Goal: Transaction & Acquisition: Obtain resource

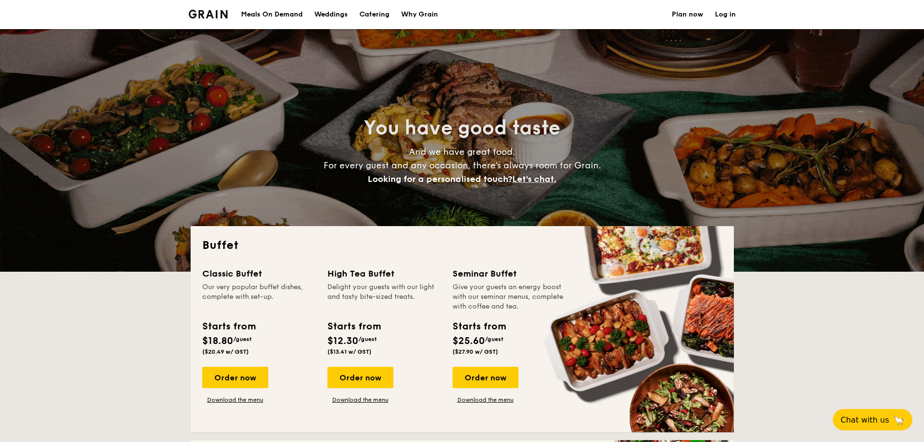
select select
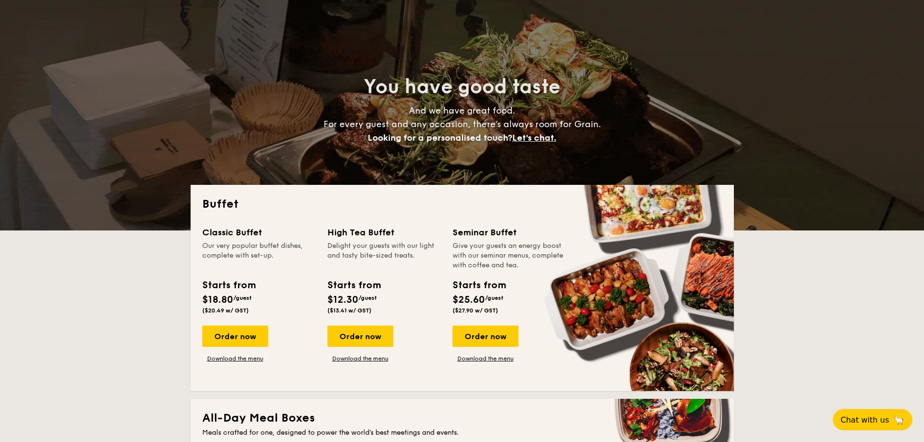
scroll to position [97, 0]
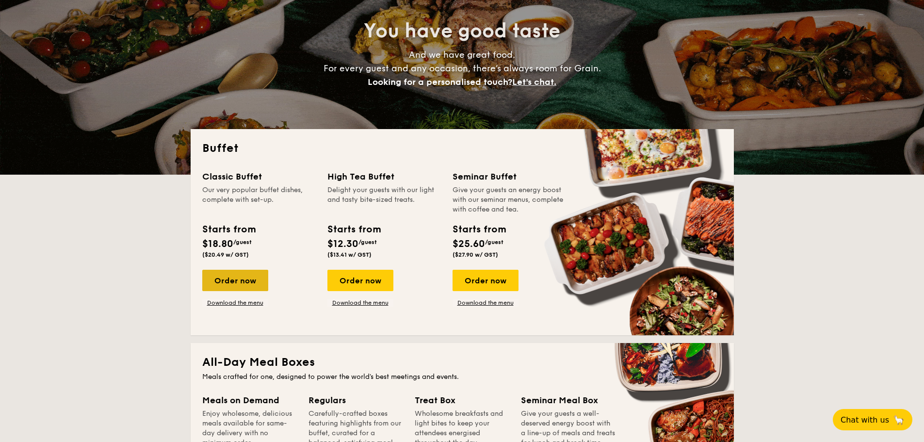
click at [237, 288] on div "Order now" at bounding box center [235, 280] width 66 height 21
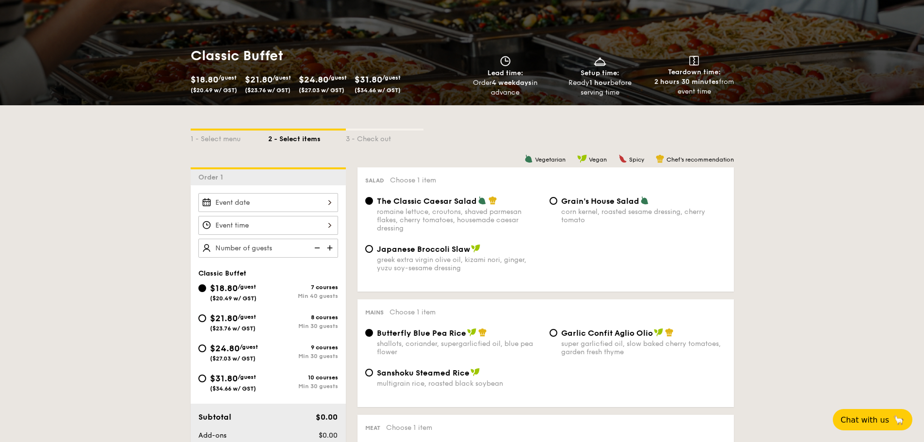
scroll to position [48, 0]
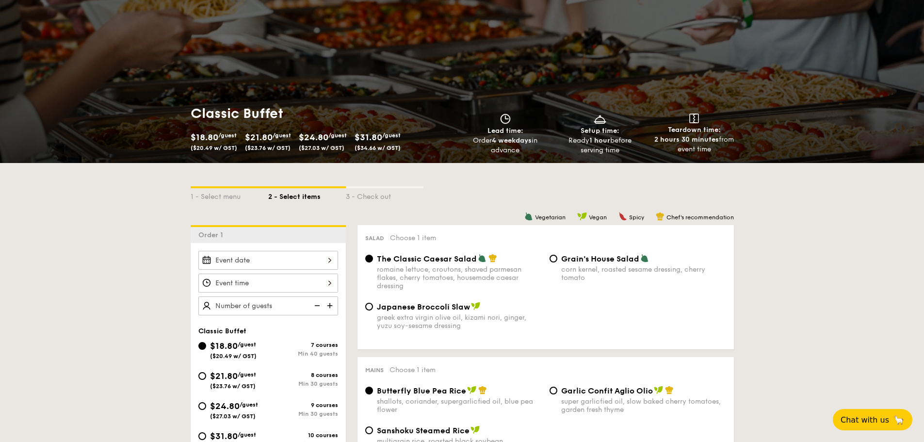
select select
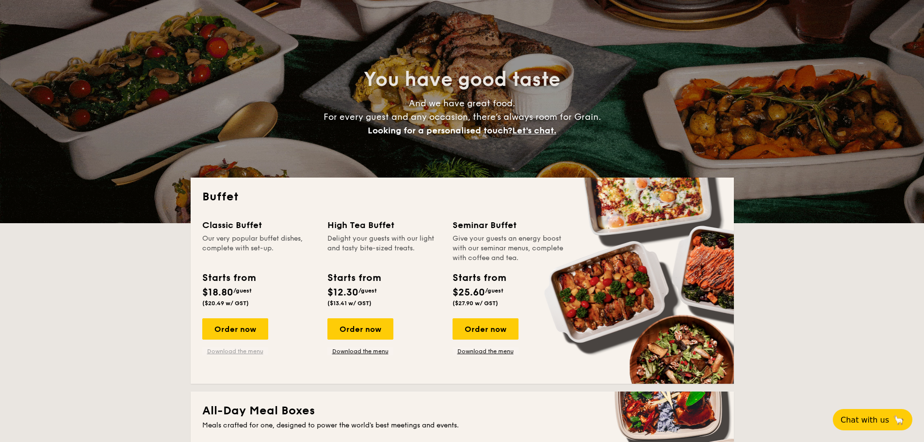
click at [249, 350] on link "Download the menu" at bounding box center [235, 351] width 66 height 8
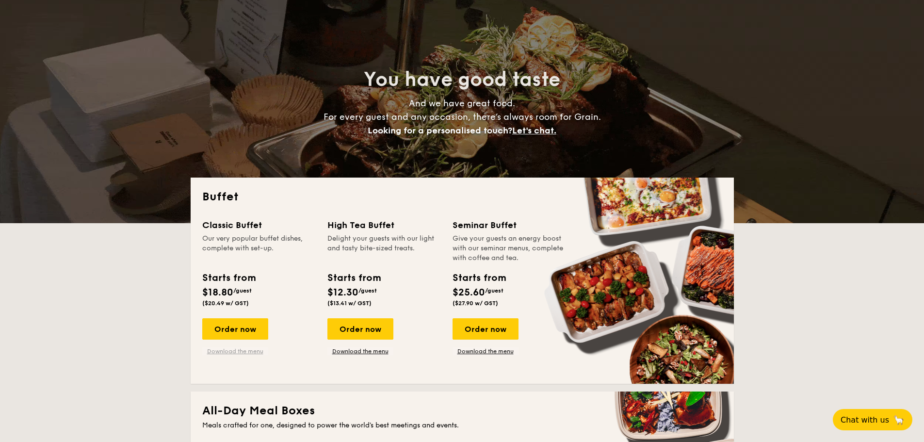
scroll to position [97, 0]
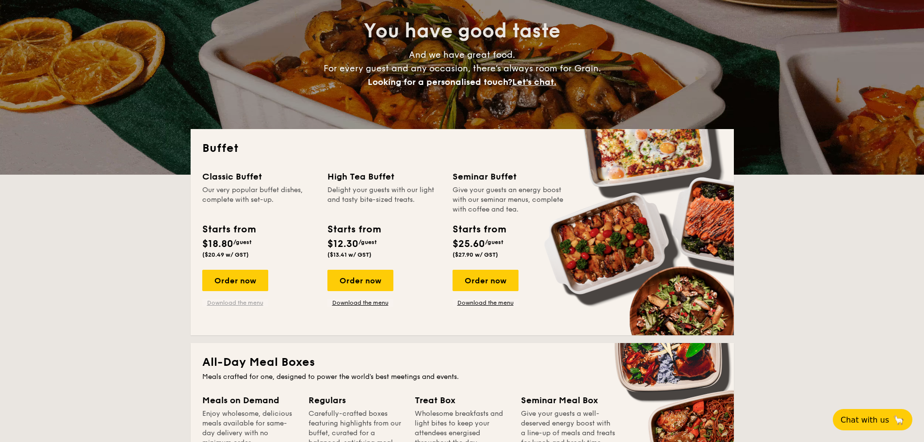
click at [245, 305] on link "Download the menu" at bounding box center [235, 303] width 66 height 8
